Goal: Task Accomplishment & Management: Manage account settings

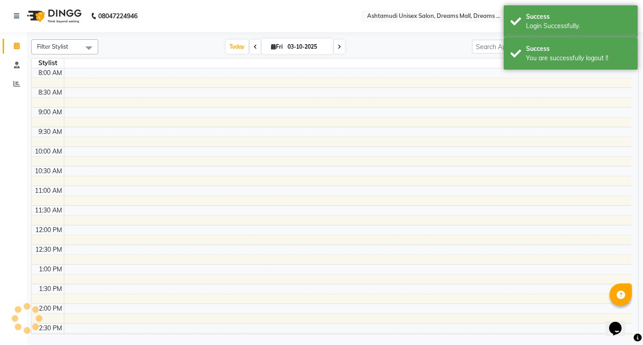
select select "en"
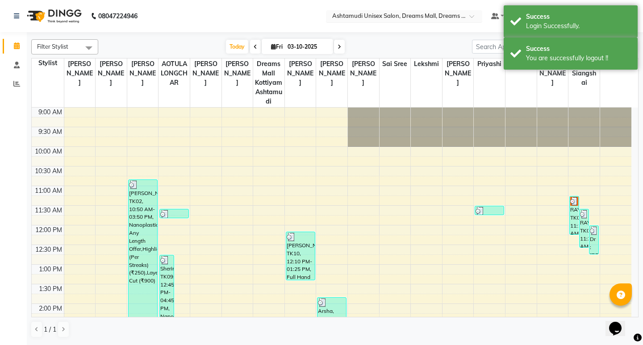
click at [440, 17] on input "text" at bounding box center [394, 16] width 129 height 9
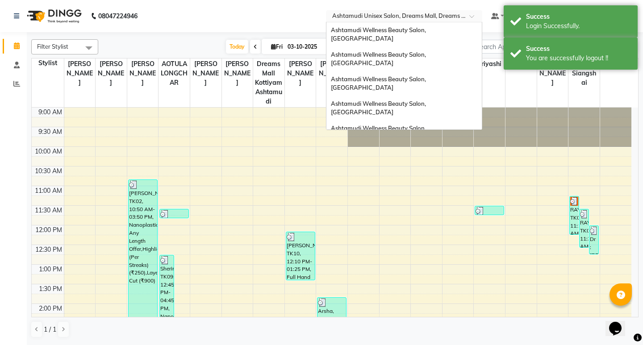
scroll to position [139, 0]
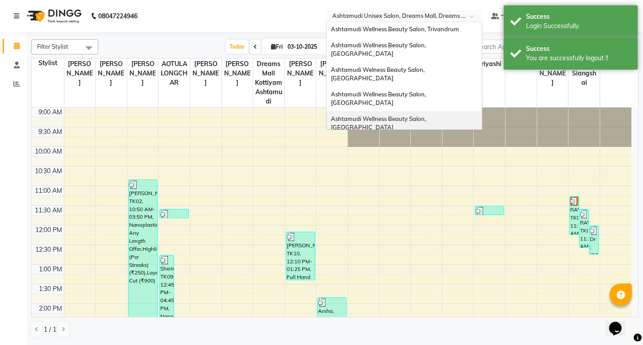
click at [427, 115] on span "Ashtamudi Wellness Beauty Salon, [GEOGRAPHIC_DATA]" at bounding box center [379, 123] width 96 height 16
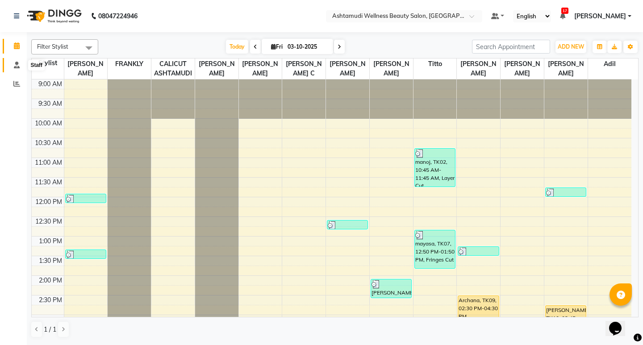
click at [16, 69] on span at bounding box center [17, 65] width 16 height 10
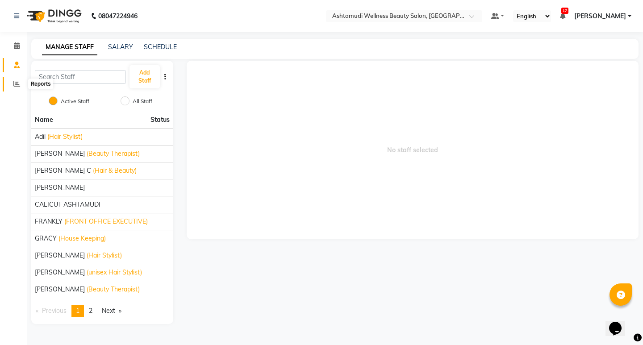
click at [18, 82] on icon at bounding box center [16, 83] width 7 height 7
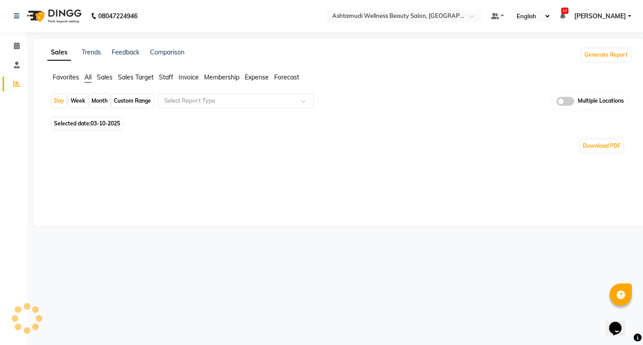
drag, startPoint x: 172, startPoint y: 78, endPoint x: 173, endPoint y: 91, distance: 13.5
click at [171, 79] on span "Staff" at bounding box center [166, 77] width 14 height 8
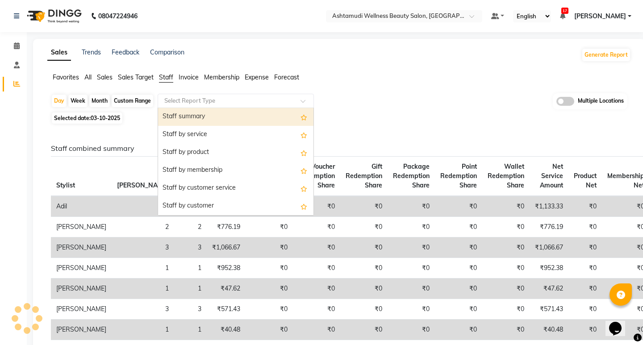
click at [179, 103] on input "text" at bounding box center [226, 100] width 129 height 9
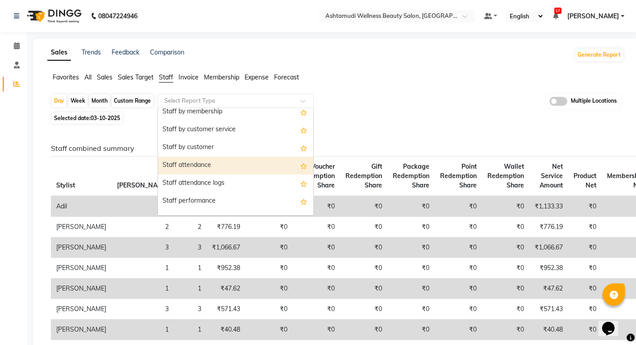
scroll to position [45, 0]
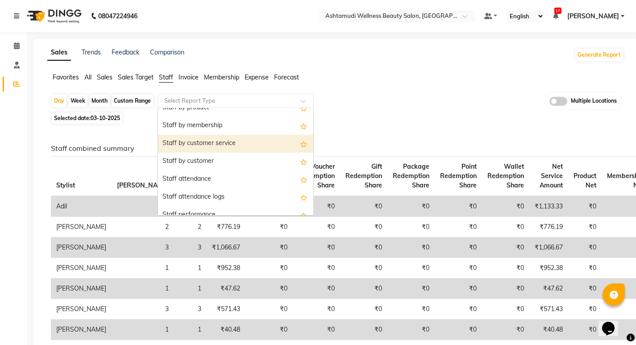
click at [209, 145] on div "Staff by customer service" at bounding box center [235, 144] width 155 height 18
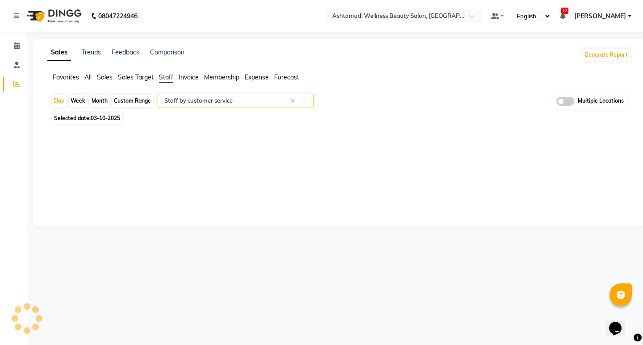
select select "full_report"
select select "csv"
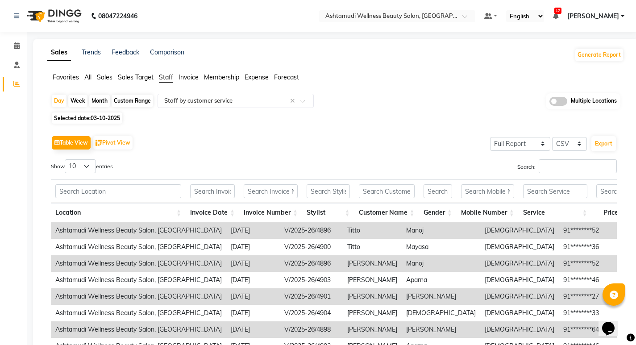
click at [103, 117] on span "03-10-2025" at bounding box center [105, 118] width 29 height 7
select select "10"
select select "2025"
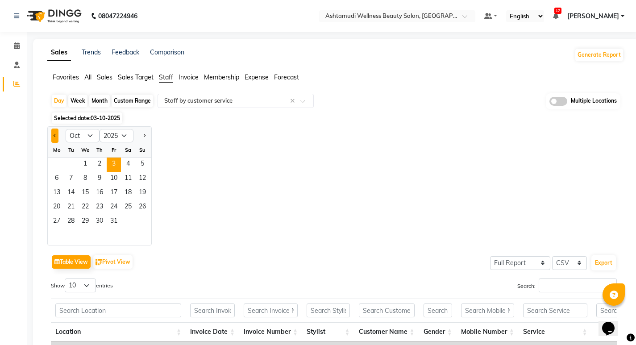
click at [55, 137] on span "Previous month" at bounding box center [55, 134] width 3 height 3
select select "9"
click at [54, 162] on span "1" at bounding box center [57, 165] width 14 height 14
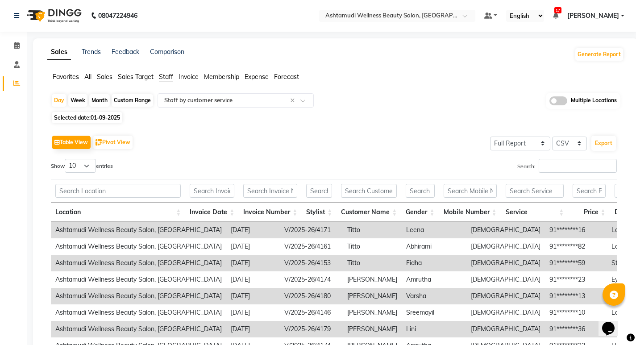
scroll to position [0, 0]
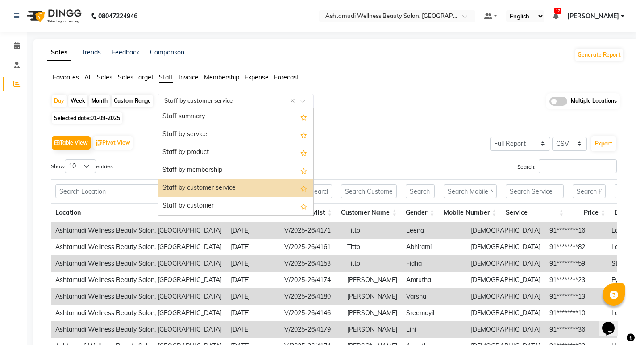
click at [213, 104] on input "text" at bounding box center [226, 100] width 129 height 9
click at [205, 138] on div "Staff by service" at bounding box center [235, 135] width 155 height 18
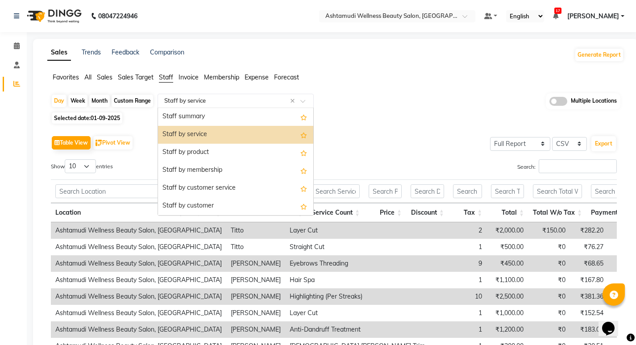
click at [192, 104] on input "text" at bounding box center [226, 100] width 129 height 9
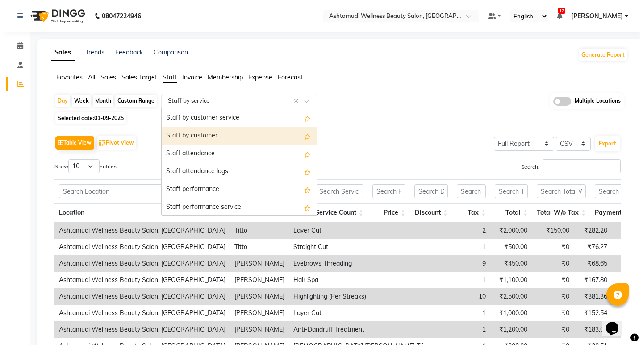
scroll to position [89, 0]
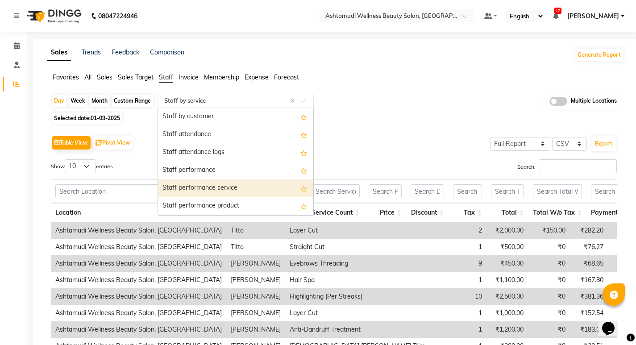
click at [211, 182] on div "Staff performance service" at bounding box center [235, 188] width 155 height 18
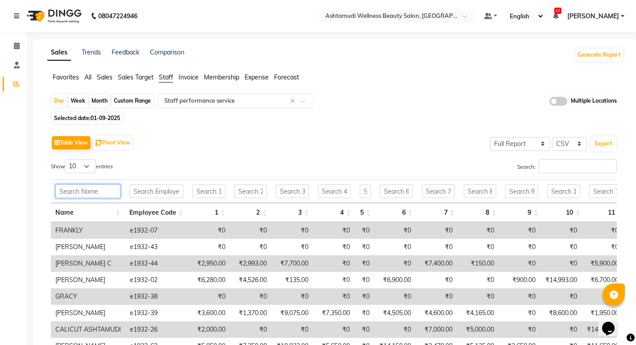
click at [81, 198] on input "text" at bounding box center [87, 191] width 65 height 14
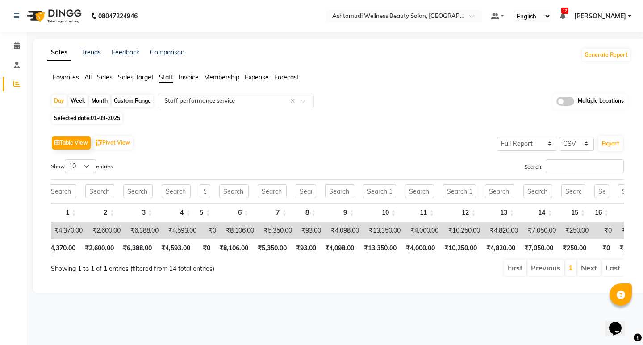
scroll to position [0, 0]
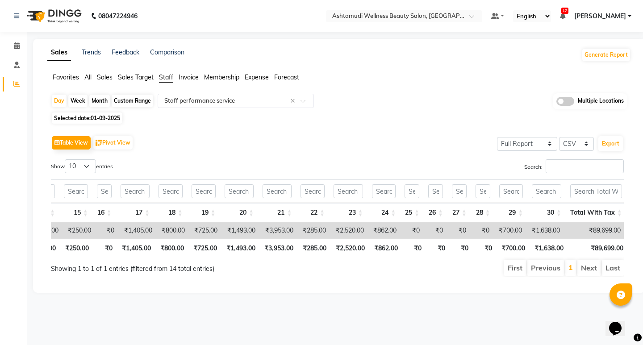
type input "PU"
click at [561, 102] on span at bounding box center [565, 101] width 18 height 9
click at [556, 103] on input "checkbox" at bounding box center [556, 103] width 0 height 0
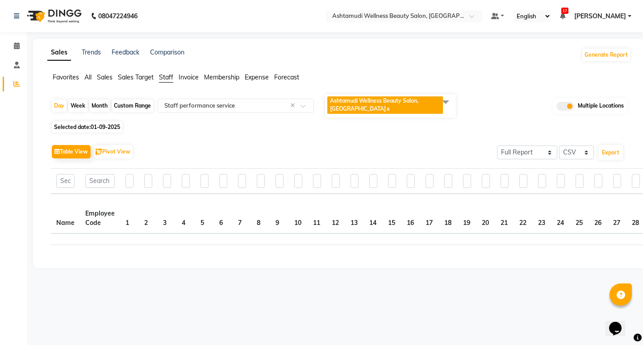
click at [418, 104] on span "Ashtamudi Wellness Beauty Salon, [GEOGRAPHIC_DATA]" at bounding box center [374, 104] width 88 height 15
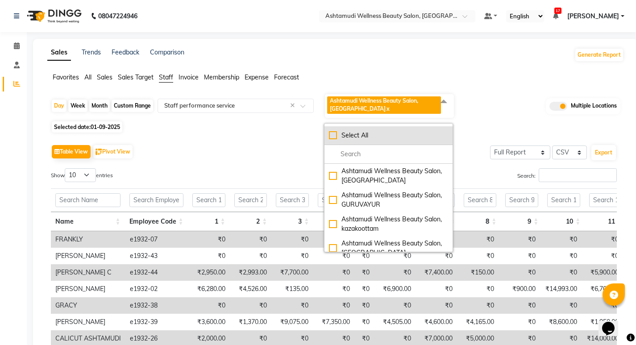
click at [336, 139] on div "Select All" at bounding box center [388, 135] width 119 height 9
checkbox input "true"
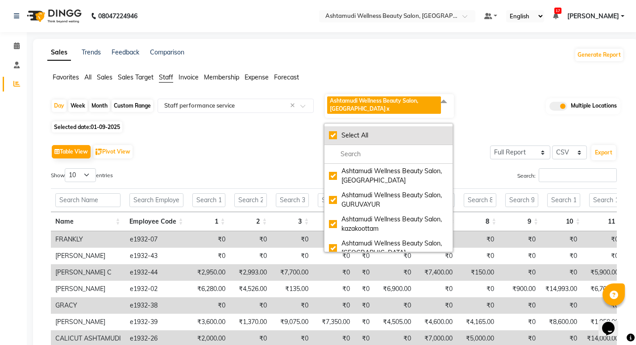
checkbox input "true"
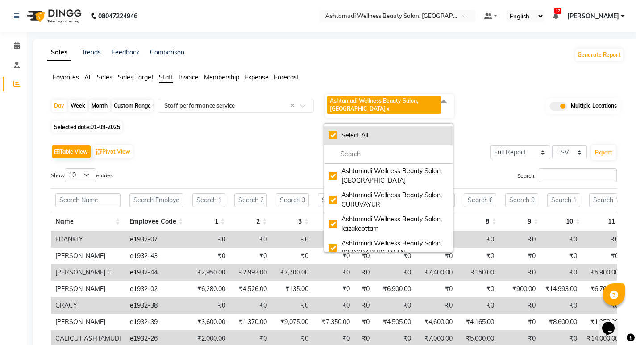
checkbox input "true"
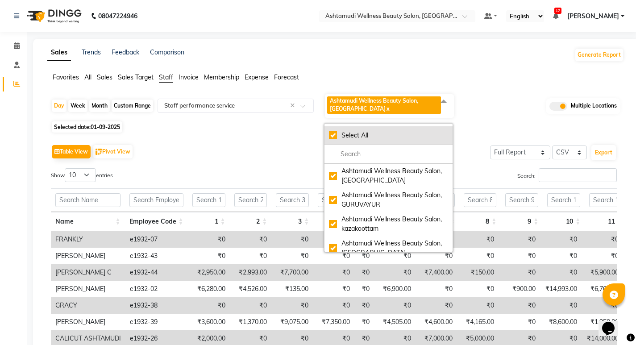
checkbox input "true"
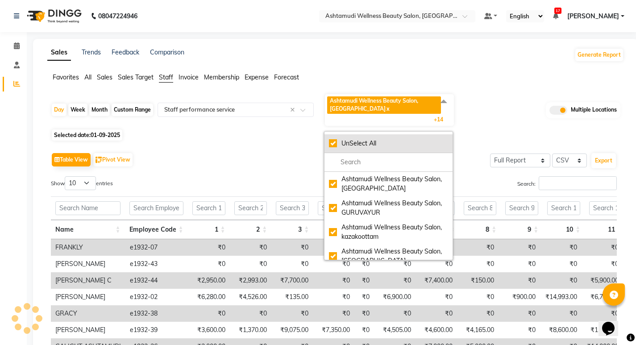
click at [334, 144] on div "UnSelect All" at bounding box center [388, 143] width 119 height 9
checkbox input "false"
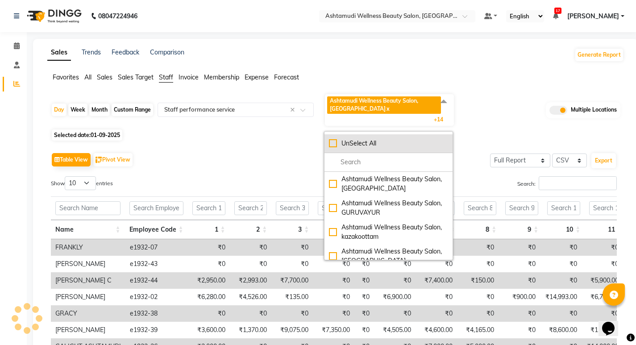
checkbox input "false"
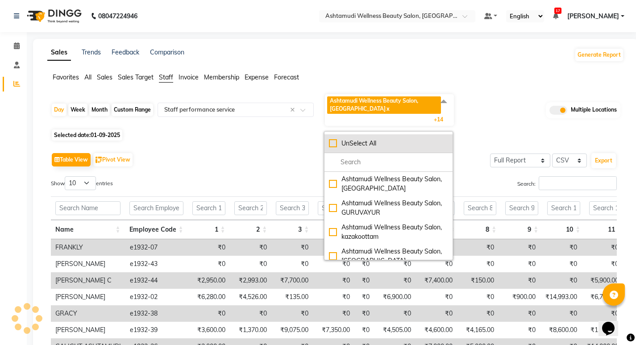
checkbox input "false"
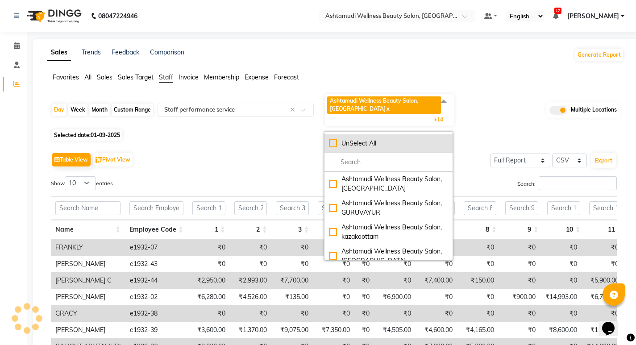
checkbox input "false"
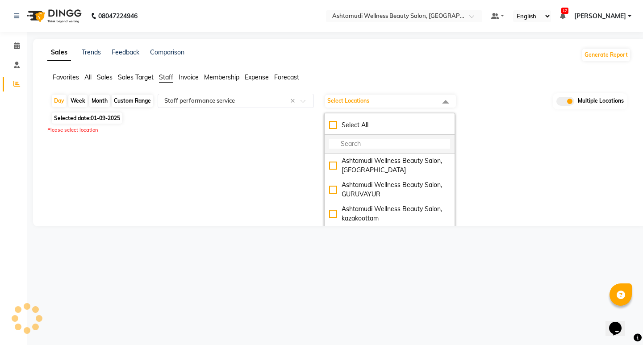
click at [354, 146] on input "multiselect-search" at bounding box center [389, 143] width 121 height 9
select select "full_report"
select select "csv"
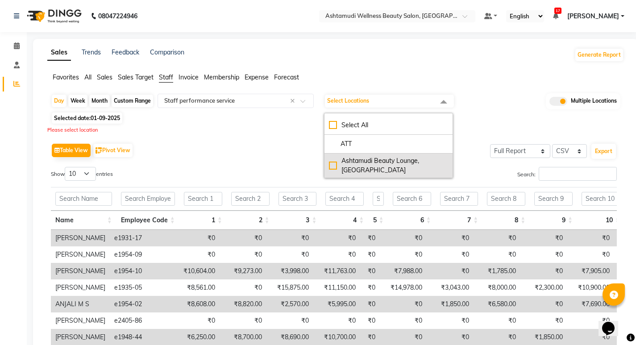
type input "ATT"
click at [358, 163] on div "Ashtamudi Beauty Lounge, [GEOGRAPHIC_DATA]" at bounding box center [388, 165] width 119 height 19
checkbox input "true"
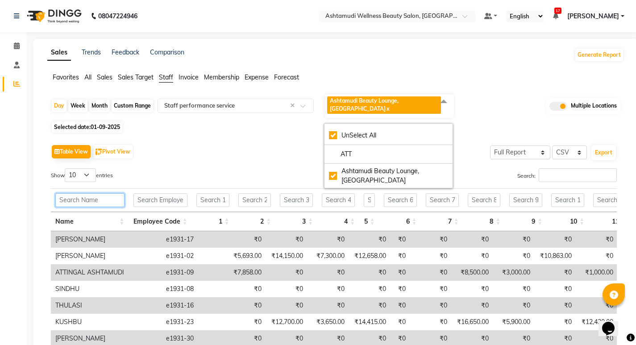
click at [95, 193] on input "text" at bounding box center [89, 200] width 69 height 14
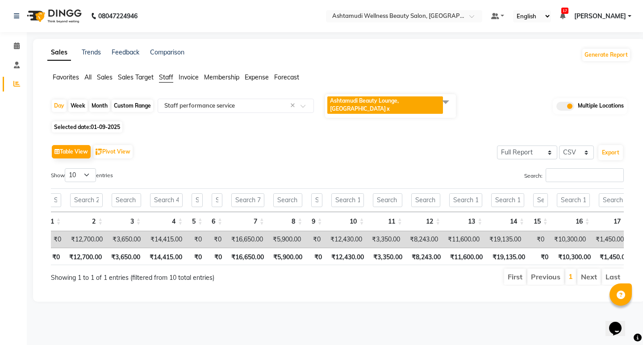
scroll to position [0, 113]
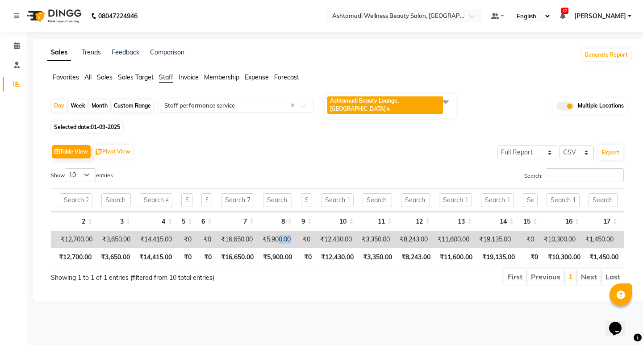
drag, startPoint x: 278, startPoint y: 239, endPoint x: 303, endPoint y: 239, distance: 24.5
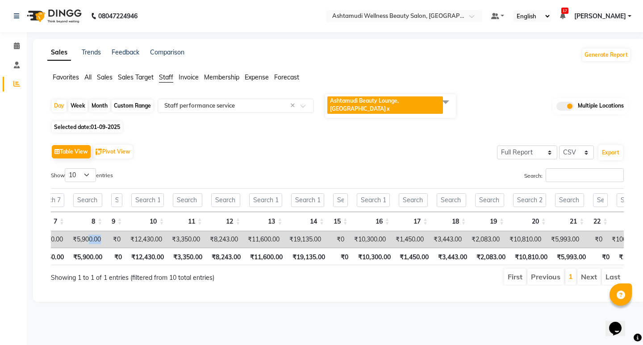
scroll to position [0, 0]
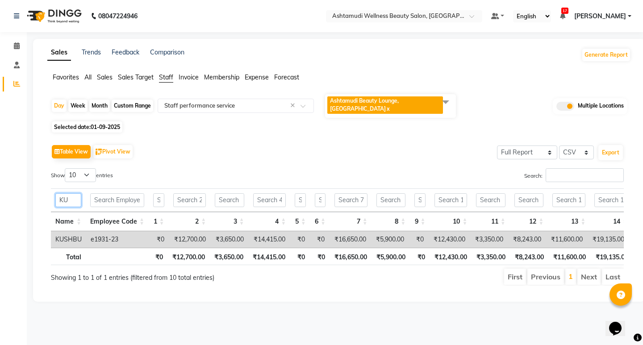
drag, startPoint x: 67, startPoint y: 190, endPoint x: 38, endPoint y: 188, distance: 29.0
click at [38, 191] on div "Sales Trends Feedback Comparison Generate Report Favorites All Sales Sales Targ…" at bounding box center [339, 170] width 612 height 263
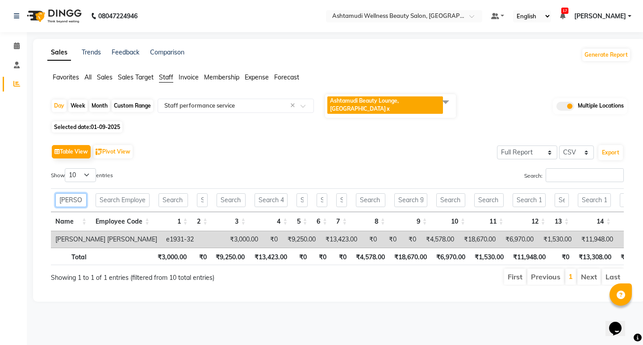
drag, startPoint x: 73, startPoint y: 192, endPoint x: 37, endPoint y: 195, distance: 36.7
click at [37, 195] on div "Sales Trends Feedback Comparison Generate Report Favorites All Sales Sales Targ…" at bounding box center [339, 170] width 612 height 263
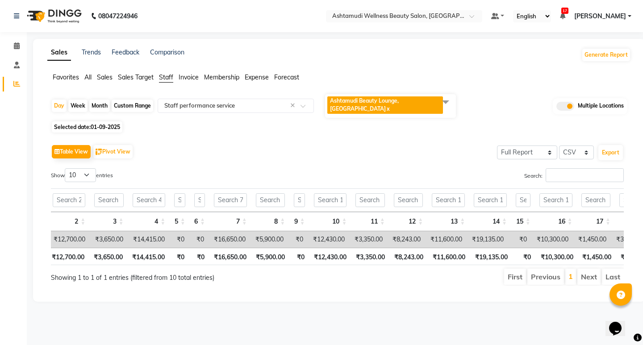
scroll to position [0, 108]
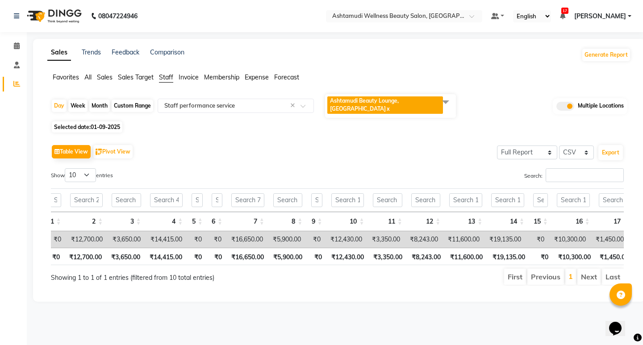
type input "KUS"
drag, startPoint x: 324, startPoint y: 229, endPoint x: 313, endPoint y: 231, distance: 10.5
click at [313, 231] on td "₹0" at bounding box center [315, 239] width 20 height 17
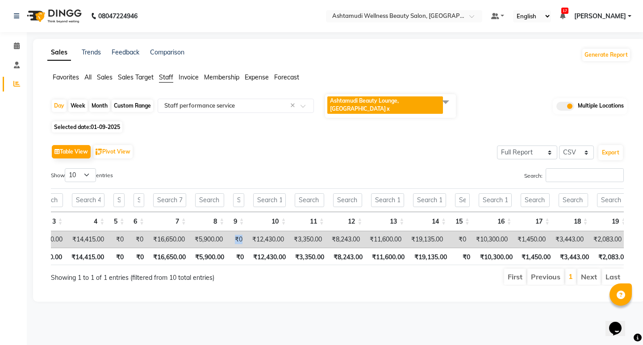
scroll to position [0, 194]
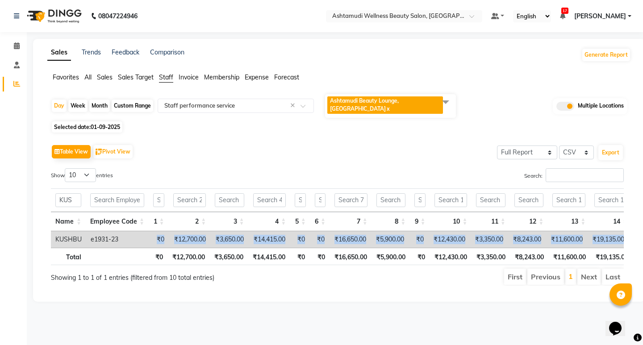
drag, startPoint x: 359, startPoint y: 228, endPoint x: 149, endPoint y: 227, distance: 210.2
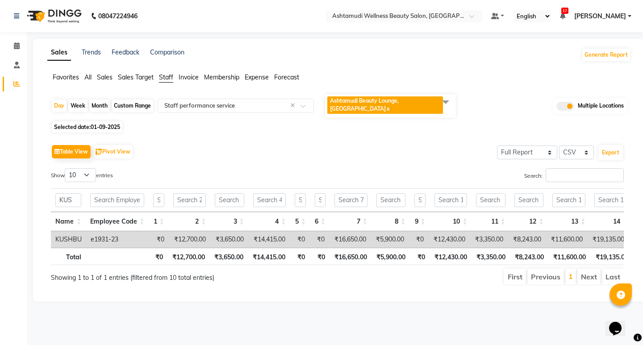
click at [450, 100] on span at bounding box center [445, 101] width 18 height 17
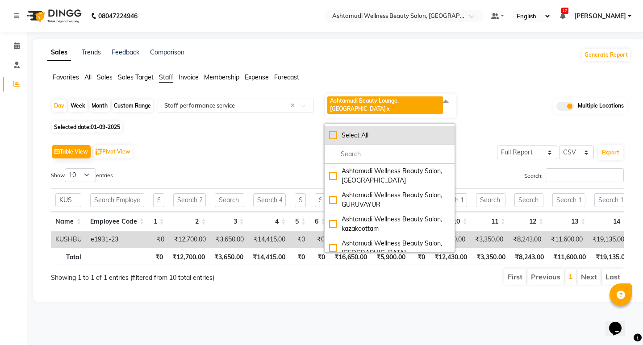
click at [335, 132] on div "Select All" at bounding box center [389, 135] width 121 height 9
checkbox input "true"
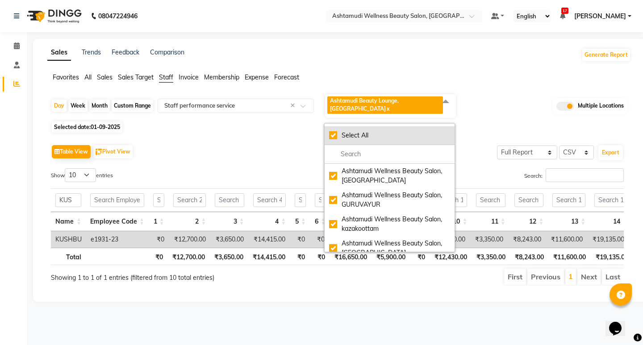
checkbox input "true"
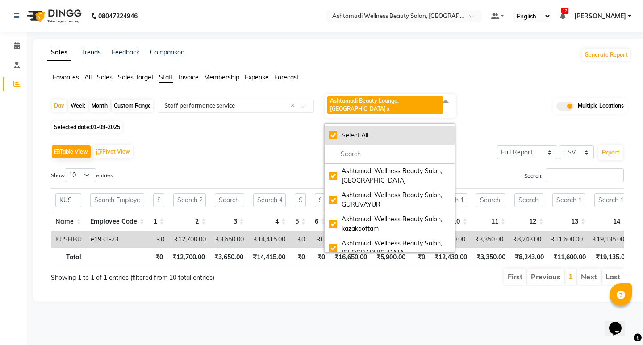
checkbox input "true"
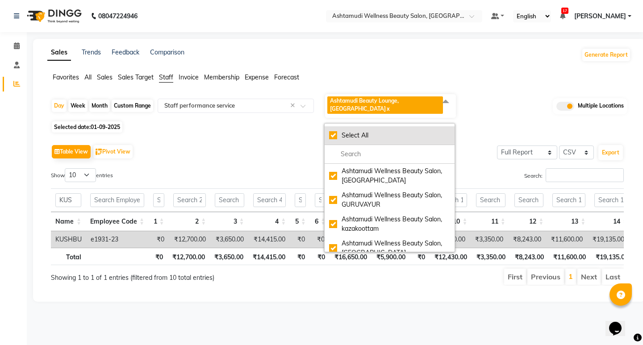
checkbox input "true"
click at [335, 132] on div "Select All Ashtamudi Wellness Beauty Salon, Kowdiar Ashtamudi Wellness Beauty S…" at bounding box center [389, 187] width 131 height 129
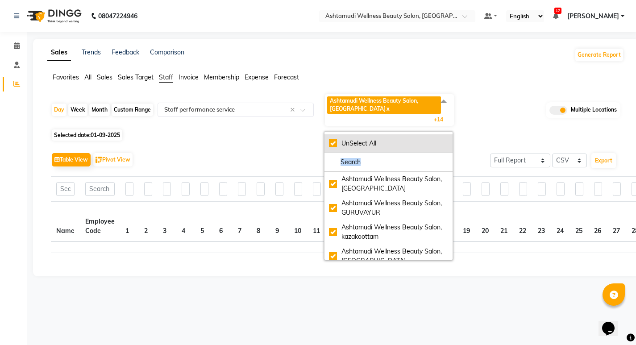
click at [335, 146] on div "UnSelect All" at bounding box center [388, 143] width 119 height 9
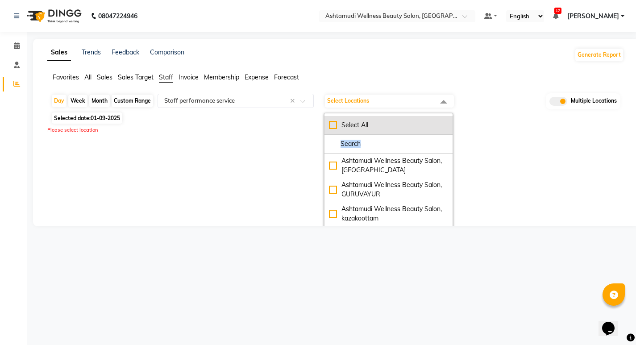
checkbox input "false"
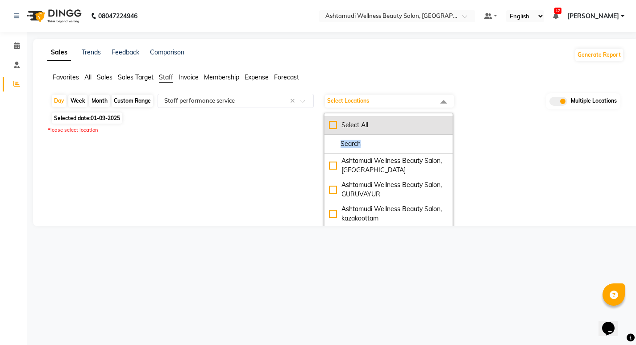
checkbox input "false"
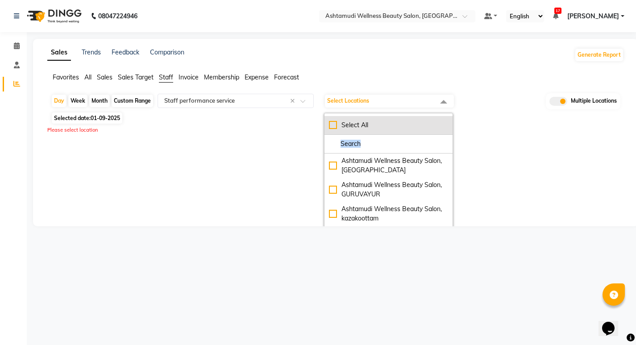
checkbox input "false"
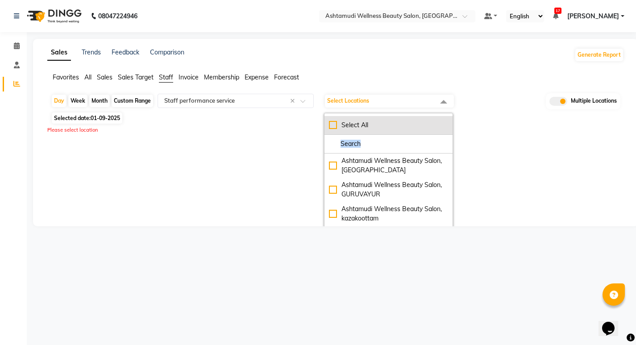
checkbox input "false"
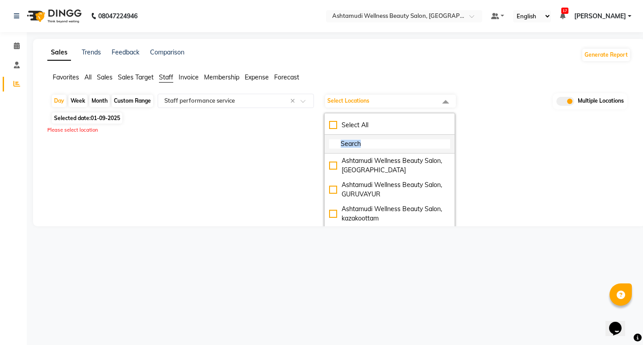
click at [373, 143] on input "multiselect-search" at bounding box center [389, 143] width 121 height 9
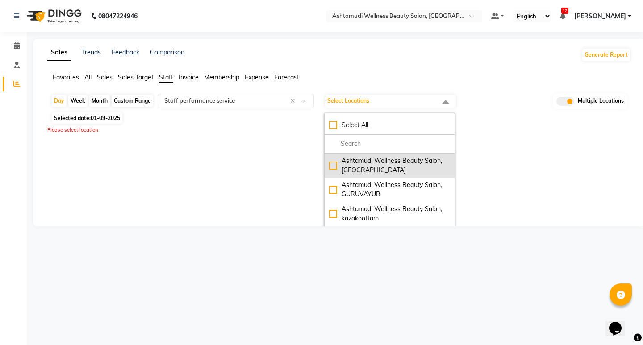
click at [345, 165] on div "Ashtamudi Wellness Beauty Salon, [GEOGRAPHIC_DATA]" at bounding box center [389, 165] width 121 height 19
checkbox input "true"
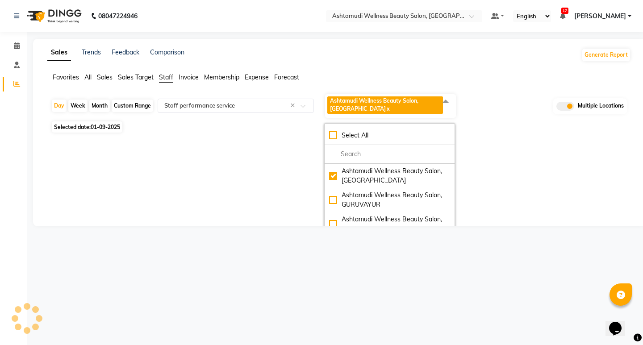
select select "full_report"
select select "csv"
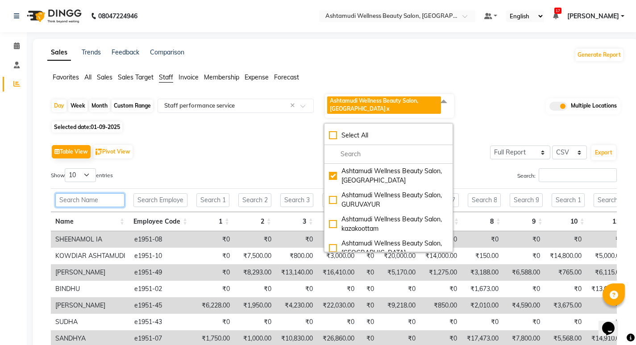
click at [89, 203] on input "text" at bounding box center [89, 200] width 69 height 14
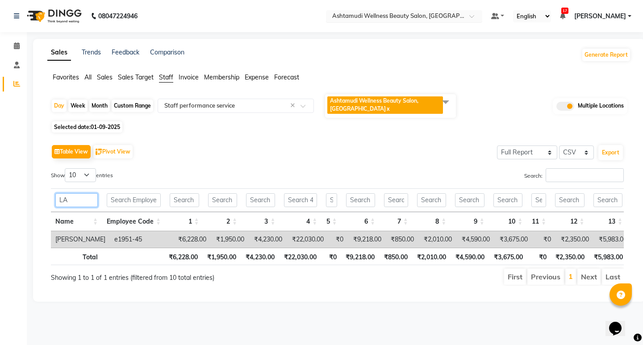
type input "LA"
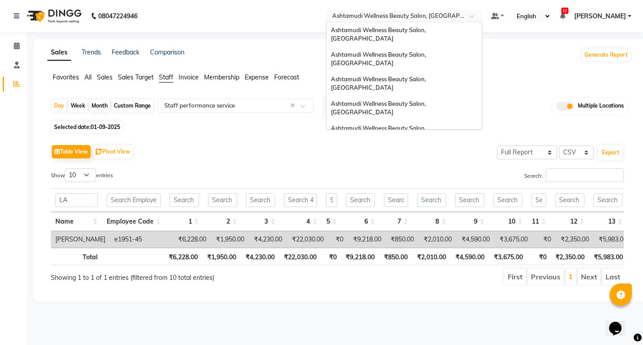
click at [460, 18] on input "text" at bounding box center [394, 16] width 129 height 9
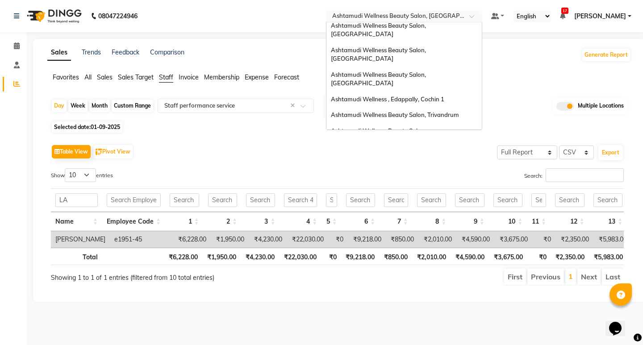
scroll to position [50, 0]
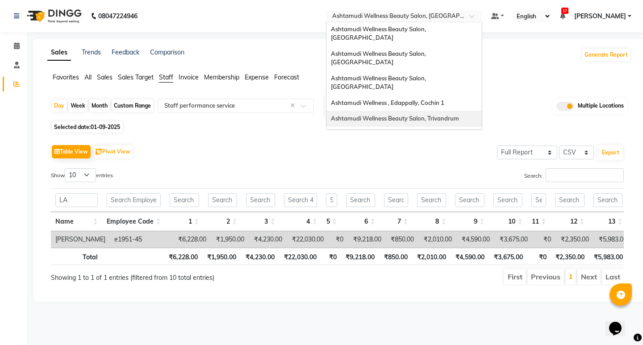
click at [452, 115] on span "Ashtamudi Wellness Beauty Salon, Trivandrum" at bounding box center [395, 118] width 128 height 7
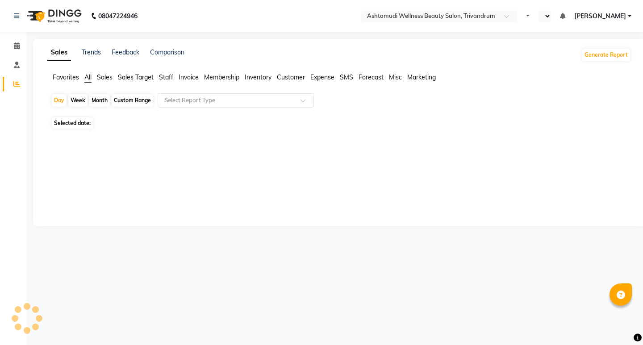
select select "en"
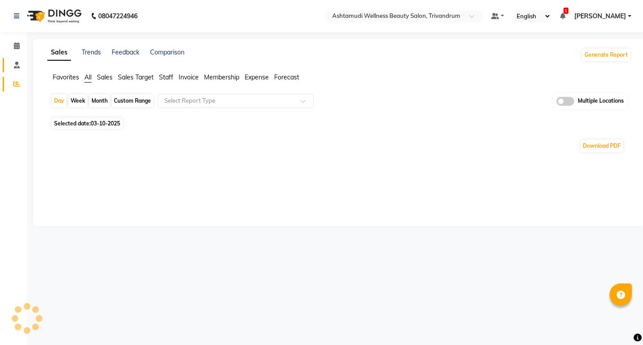
click at [17, 67] on icon at bounding box center [17, 65] width 6 height 7
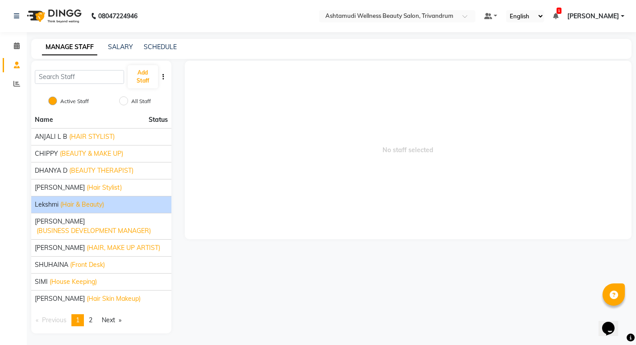
click at [79, 210] on li "Lekshmi (Hair & Beauty)" at bounding box center [101, 204] width 140 height 17
click at [76, 205] on span "(Hair & Beauty)" at bounding box center [82, 204] width 44 height 9
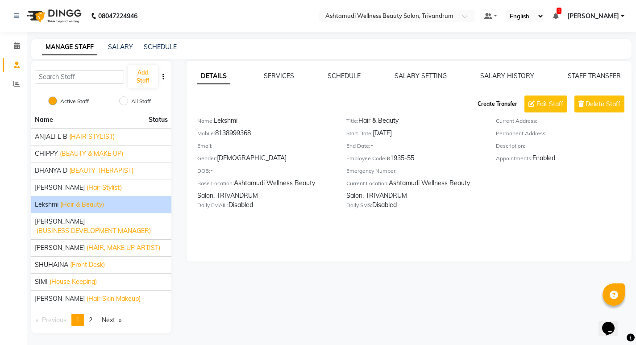
click at [491, 103] on button "Create Transfer" at bounding box center [497, 103] width 47 height 15
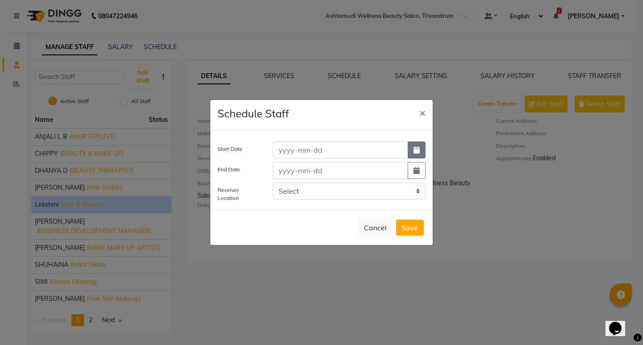
click at [423, 155] on button "button" at bounding box center [416, 149] width 18 height 17
select select "10"
select select "2025"
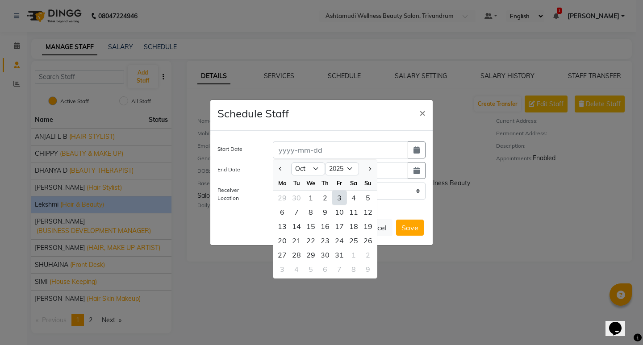
click at [337, 197] on div "3" at bounding box center [339, 198] width 14 height 14
type input "03-10-2025"
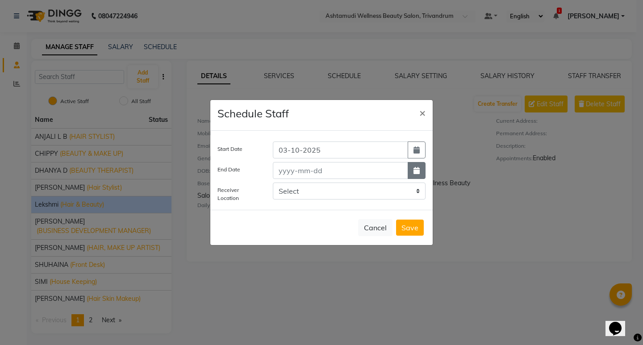
click at [414, 168] on icon "button" at bounding box center [416, 170] width 6 height 7
select select "10"
select select "2025"
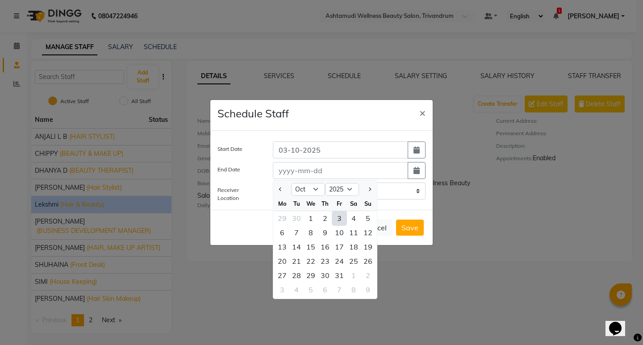
click at [337, 214] on div "3" at bounding box center [339, 218] width 14 height 14
type input "03-10-2025"
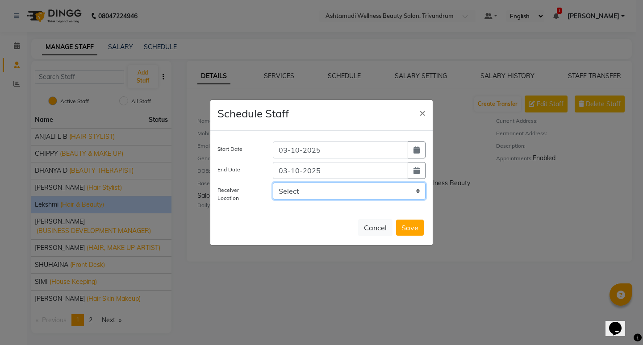
click at [356, 195] on select "Select Ashtamudi Welness Beauty Salon, Chinnakkada Ashtamudi Wellness Beauty Sa…" at bounding box center [349, 191] width 153 height 17
select select "1951"
click at [273, 183] on select "Select Ashtamudi Welness Beauty Salon, Chinnakkada Ashtamudi Wellness Beauty Sa…" at bounding box center [349, 191] width 153 height 17
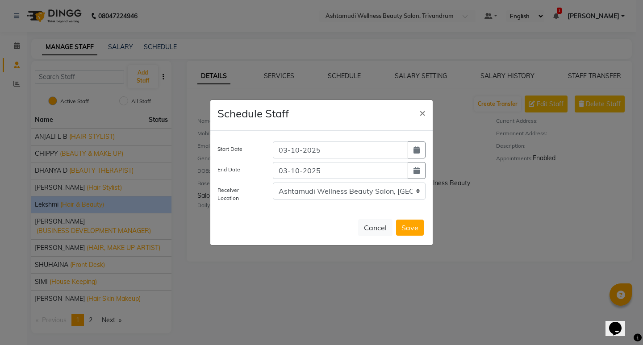
click at [407, 224] on button "Save" at bounding box center [410, 228] width 28 height 16
select select
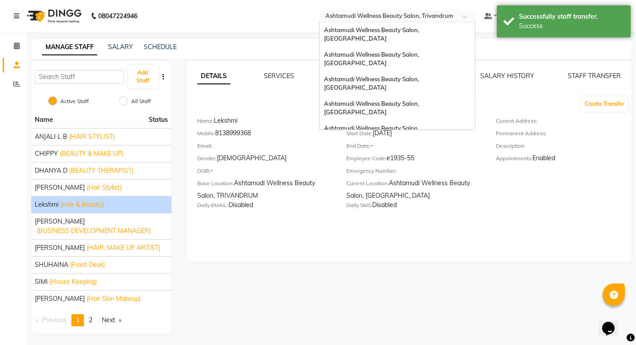
click at [417, 18] on input "text" at bounding box center [388, 16] width 129 height 9
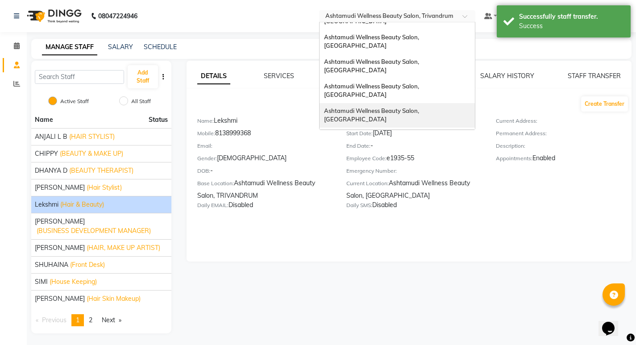
scroll to position [6, 0]
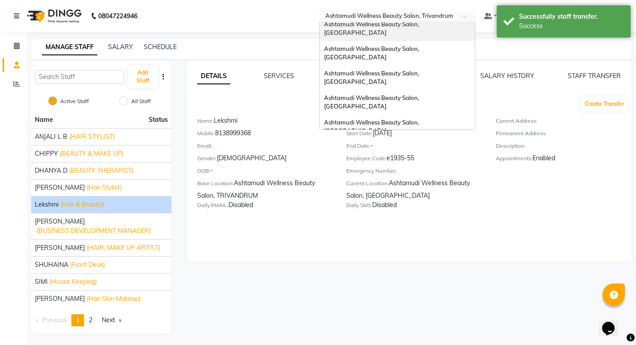
click at [460, 29] on div "Ashtamudi Wellness Beauty Salon, [GEOGRAPHIC_DATA]" at bounding box center [396, 29] width 155 height 25
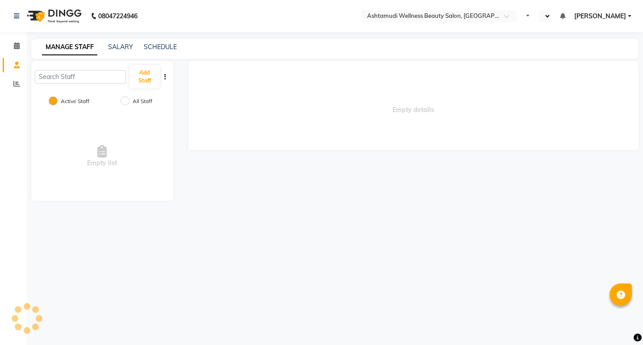
select select "en"
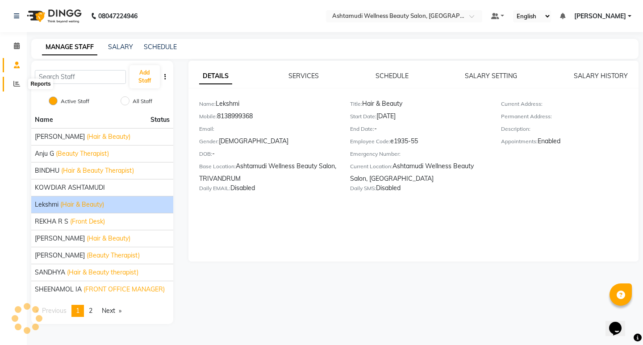
click at [17, 84] on icon at bounding box center [16, 83] width 7 height 7
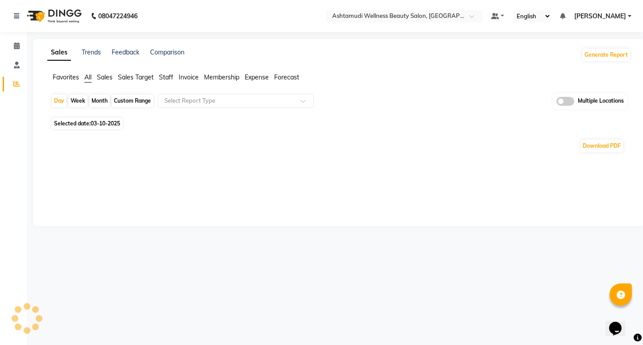
click at [168, 79] on span "Staff" at bounding box center [166, 77] width 14 height 8
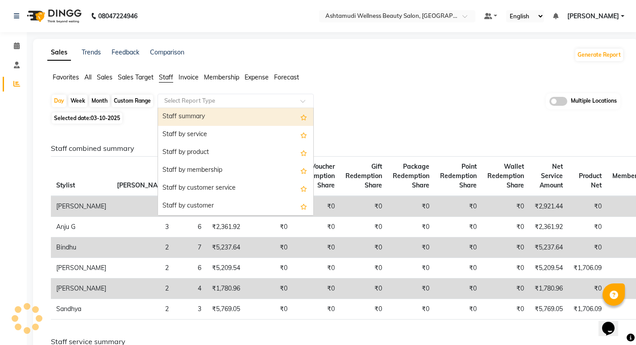
click at [205, 101] on input "text" at bounding box center [226, 100] width 129 height 9
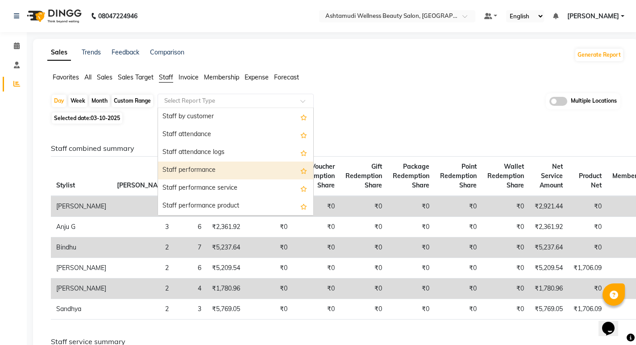
scroll to position [134, 0]
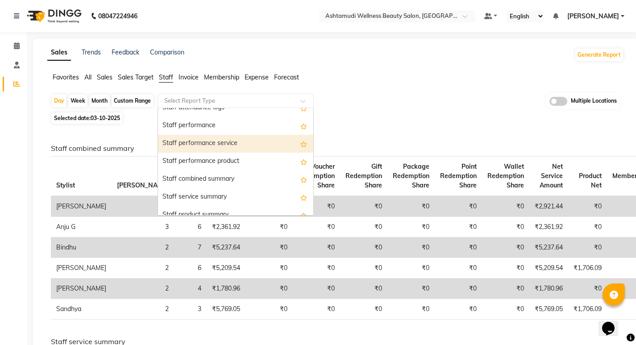
click at [227, 145] on div "Staff performance service" at bounding box center [235, 144] width 155 height 18
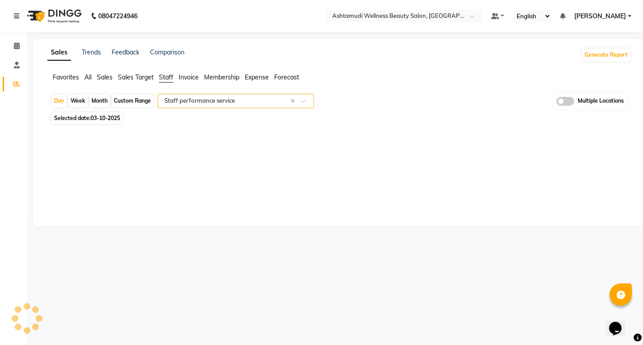
click at [99, 102] on div "Month" at bounding box center [99, 101] width 21 height 12
select select "10"
select select "2025"
select select "full_report"
select select "csv"
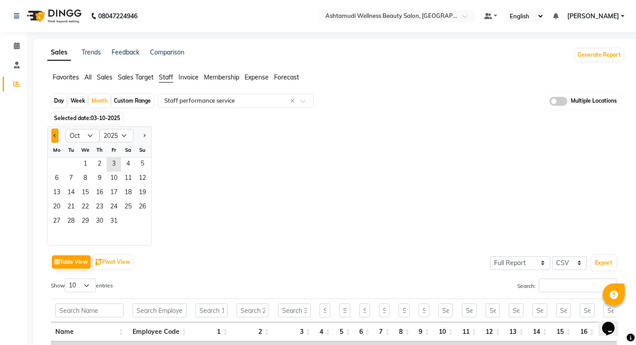
click at [56, 135] on span "Previous month" at bounding box center [55, 134] width 3 height 3
select select "9"
drag, startPoint x: 59, startPoint y: 163, endPoint x: 280, endPoint y: 147, distance: 221.5
click at [59, 162] on span "1" at bounding box center [57, 165] width 14 height 14
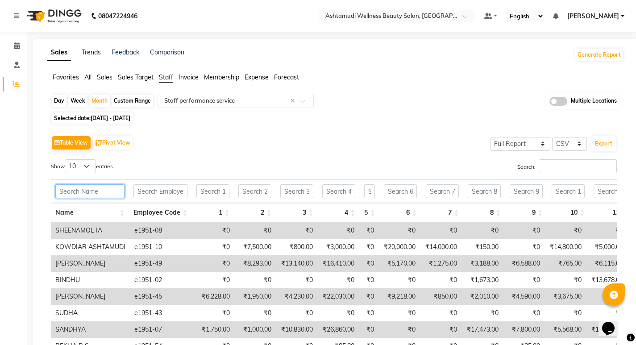
click at [108, 188] on input "text" at bounding box center [89, 191] width 69 height 14
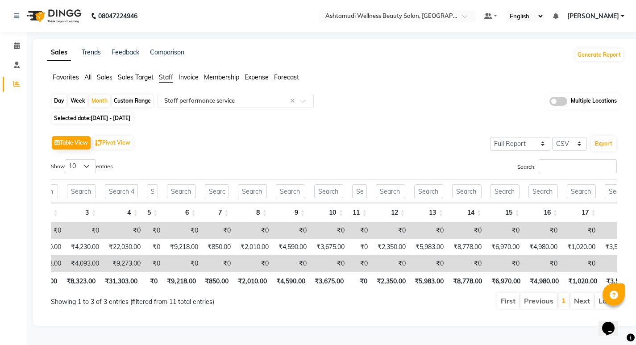
scroll to position [0, 0]
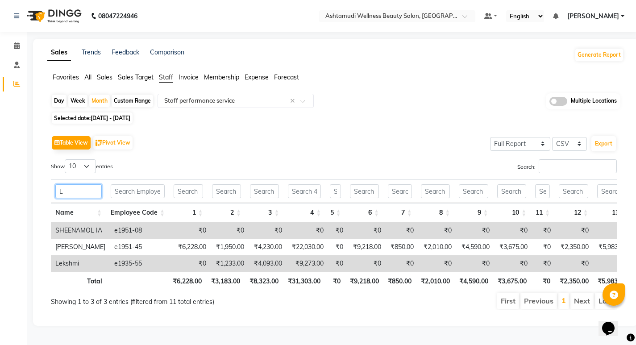
type input "L"
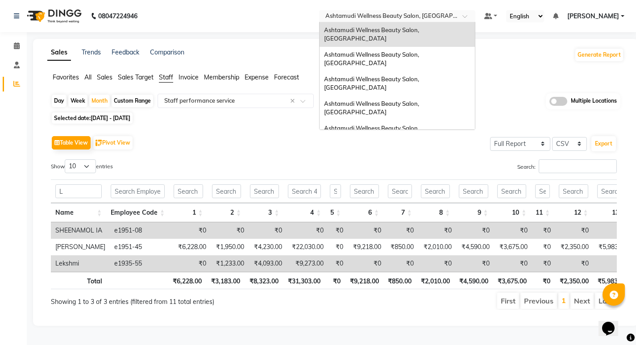
click at [418, 10] on div "Select Location × Ashtamudi Wellness Beauty Salon, Kowdiar" at bounding box center [397, 16] width 156 height 12
click at [444, 161] on div "Ashtamudi Wellness Beauty Salon, Trivandrum" at bounding box center [396, 169] width 155 height 16
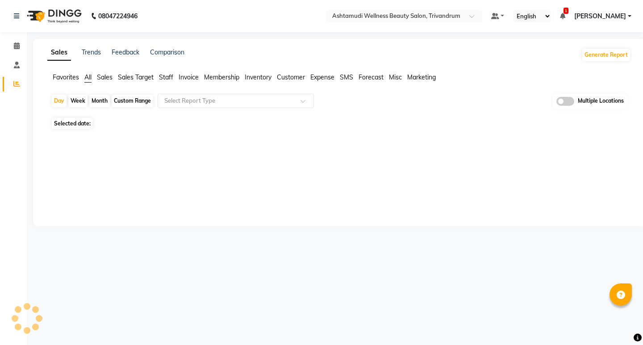
select select "en"
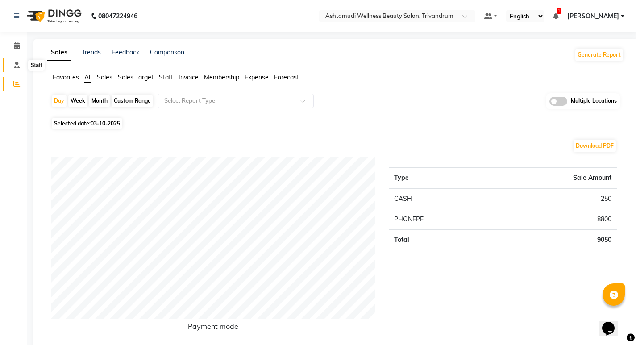
click at [18, 66] on icon at bounding box center [17, 65] width 6 height 7
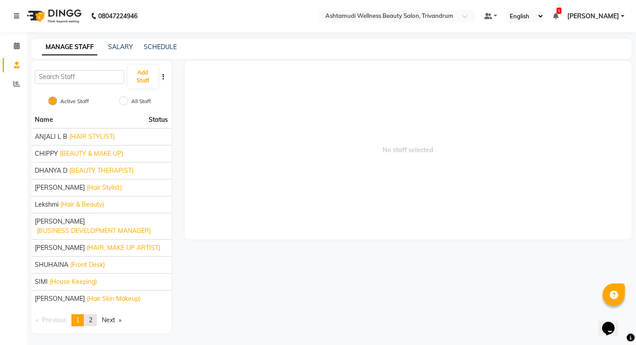
click at [94, 315] on link "page 2" at bounding box center [90, 320] width 12 height 12
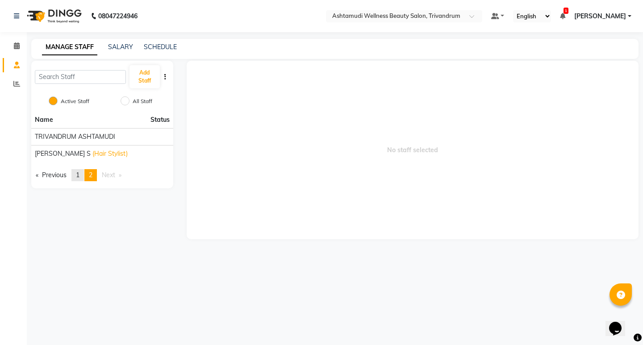
click at [79, 174] on span "1" at bounding box center [78, 175] width 4 height 8
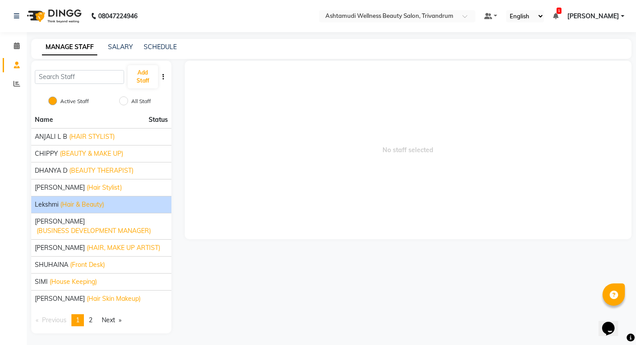
click at [78, 206] on span "(Hair & Beauty)" at bounding box center [82, 204] width 44 height 9
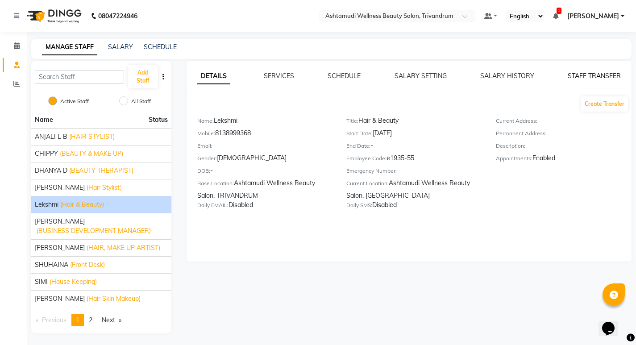
click at [577, 74] on link "STAFF TRANSFER" at bounding box center [594, 76] width 53 height 8
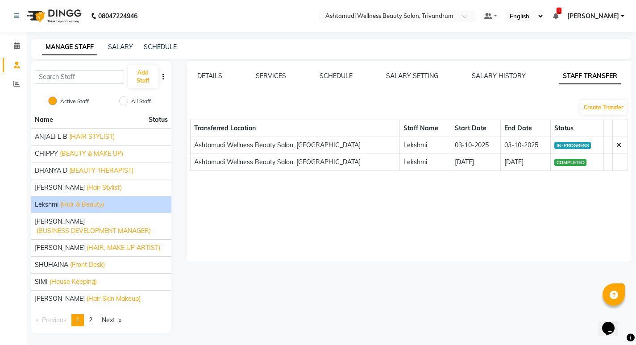
click at [616, 145] on icon at bounding box center [618, 145] width 5 height 6
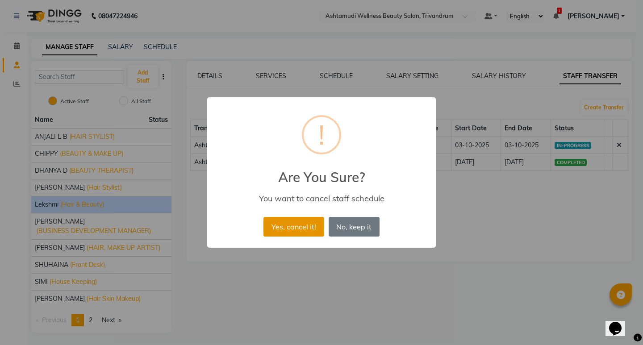
click at [291, 228] on button "Yes, cancel it!" at bounding box center [293, 227] width 60 height 20
